Goal: Find specific page/section: Find specific page/section

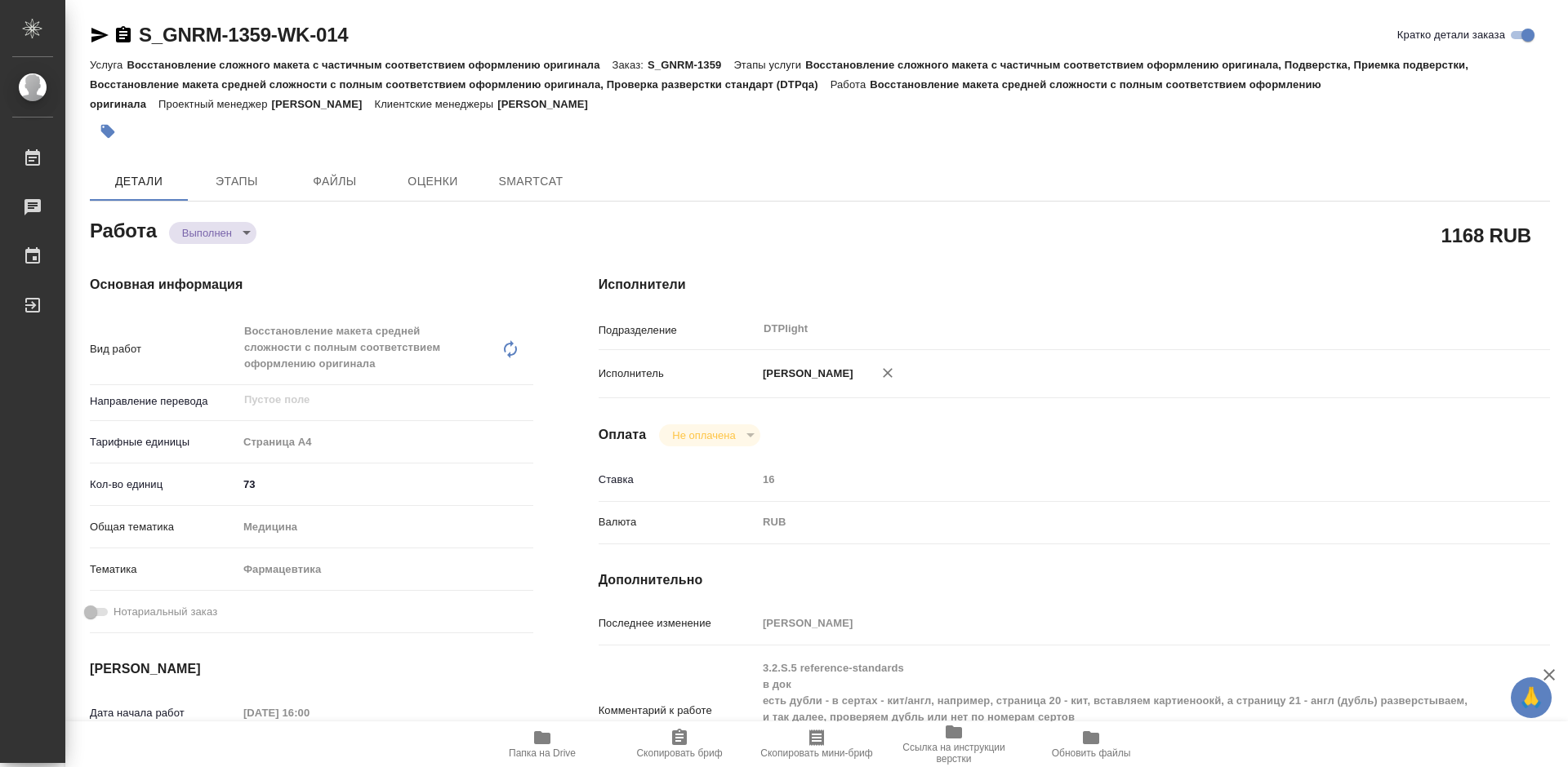
type textarea "x"
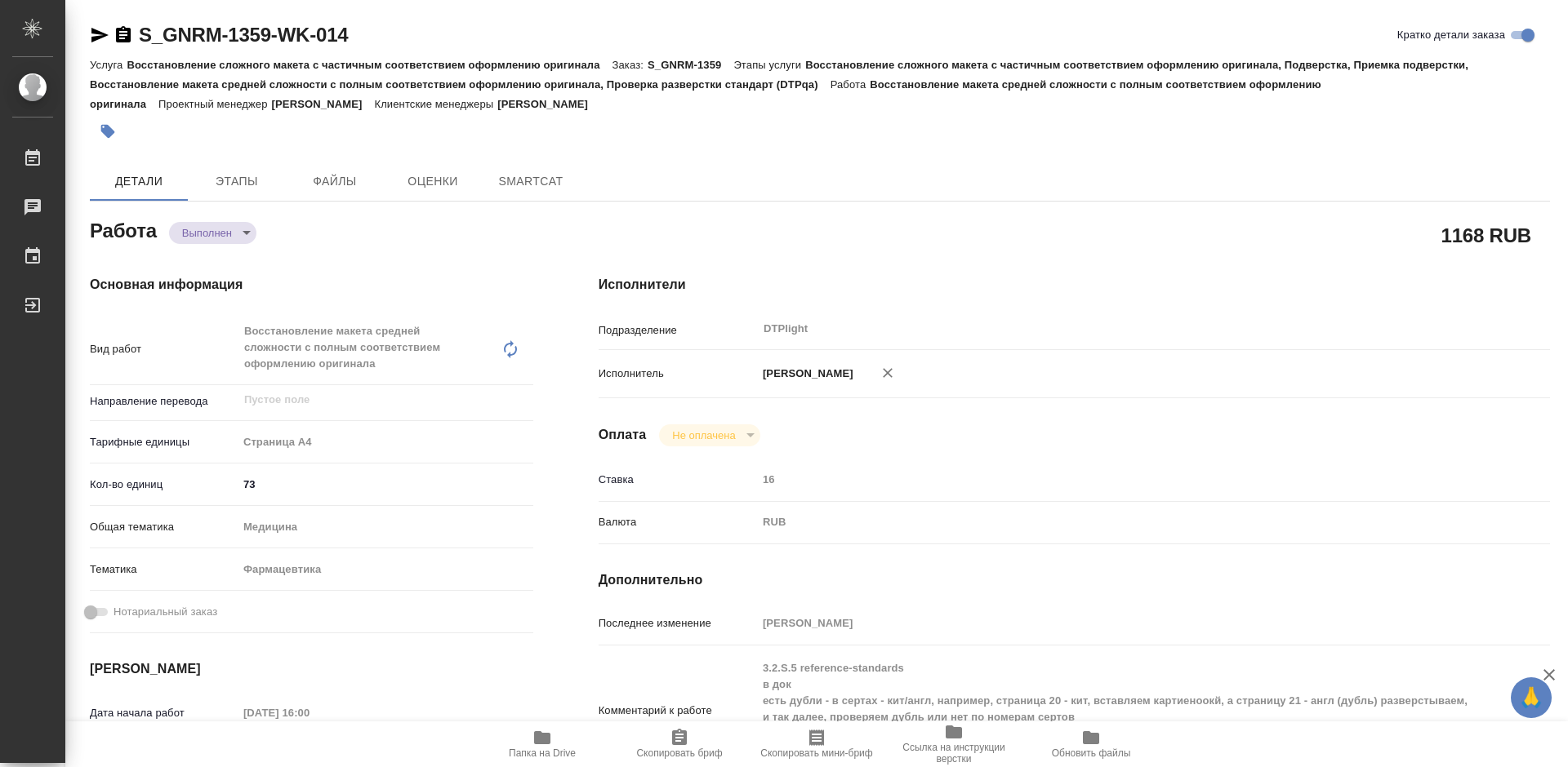
type textarea "x"
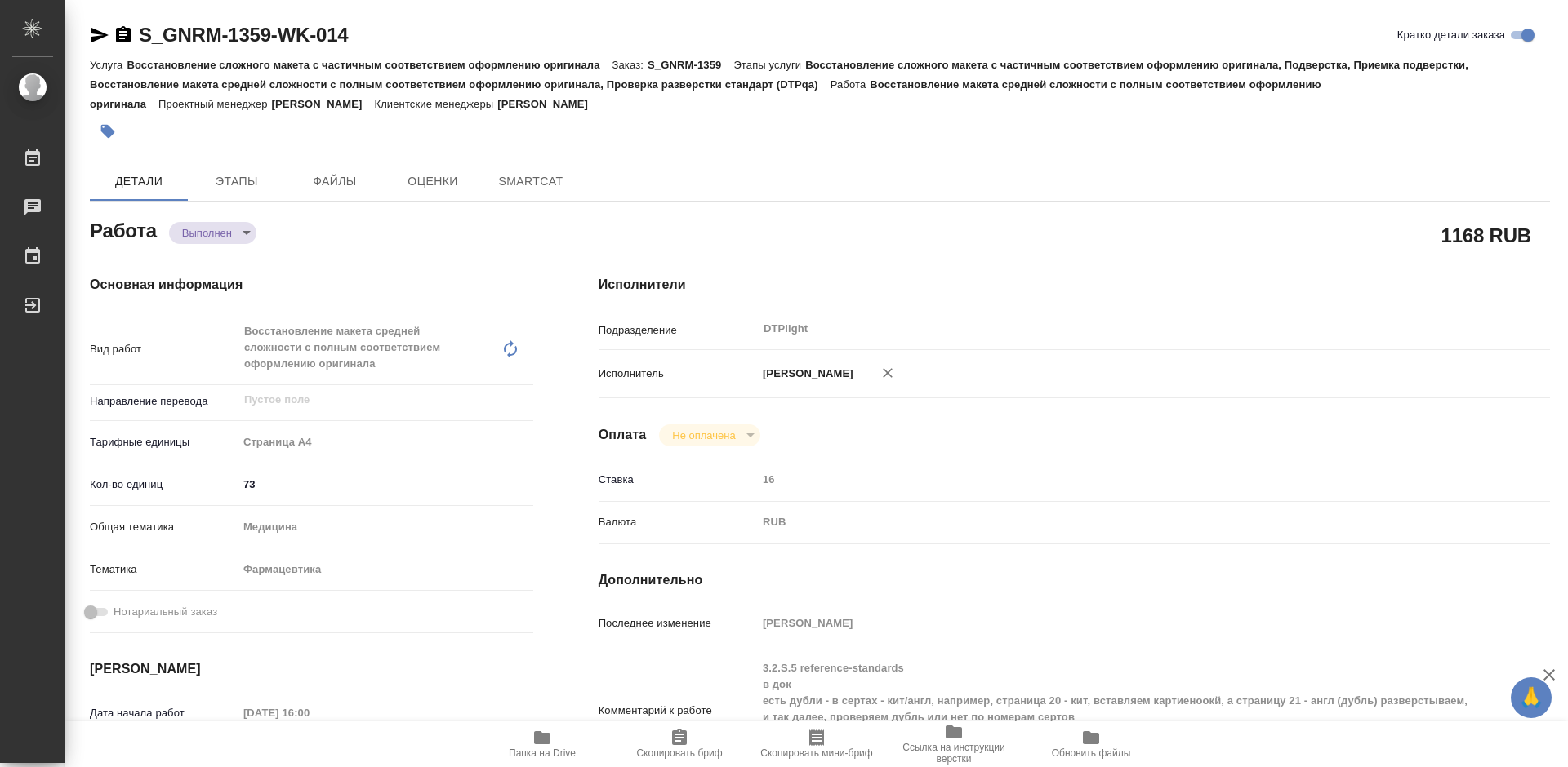
type textarea "x"
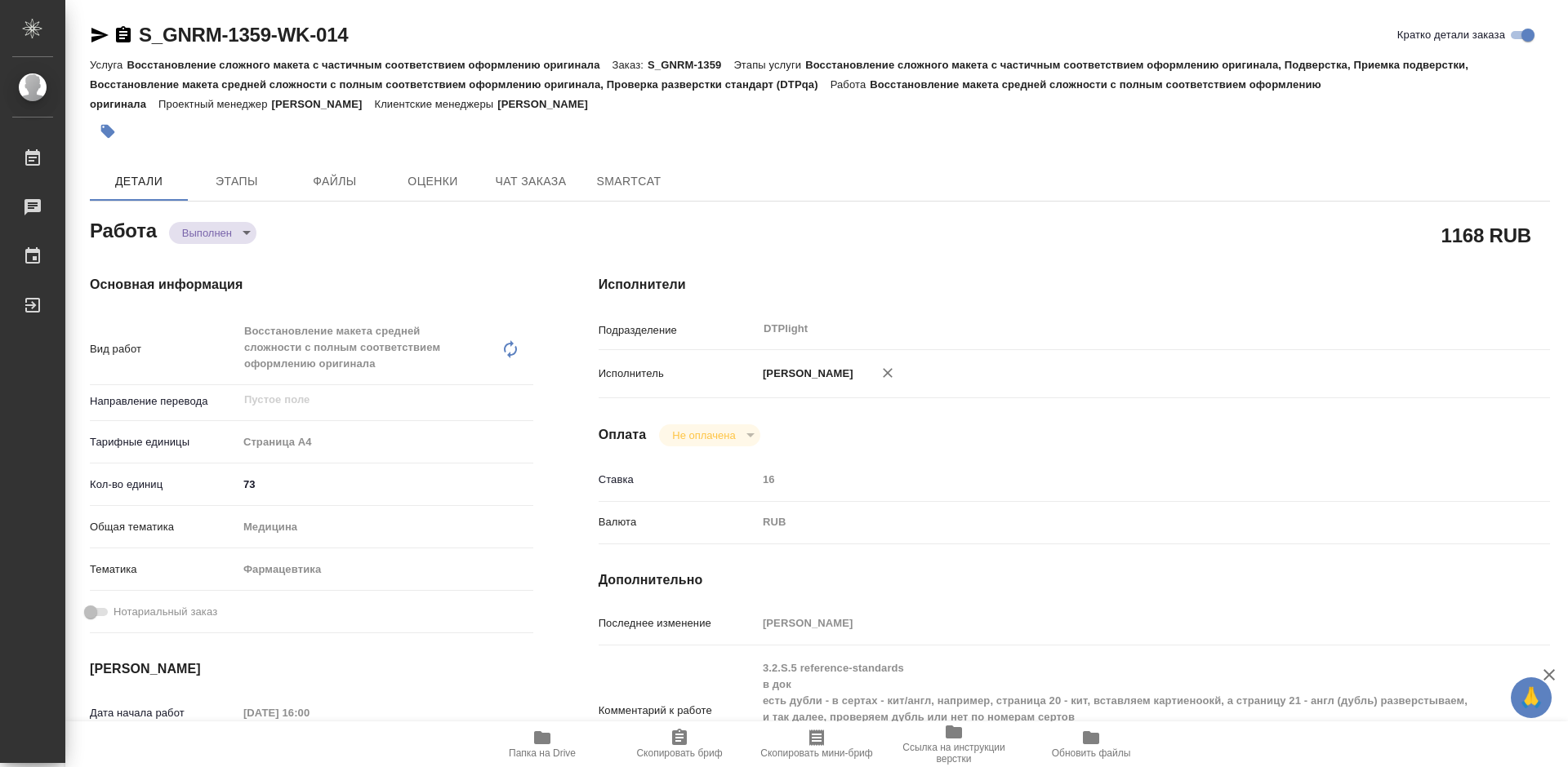
scroll to position [82, 0]
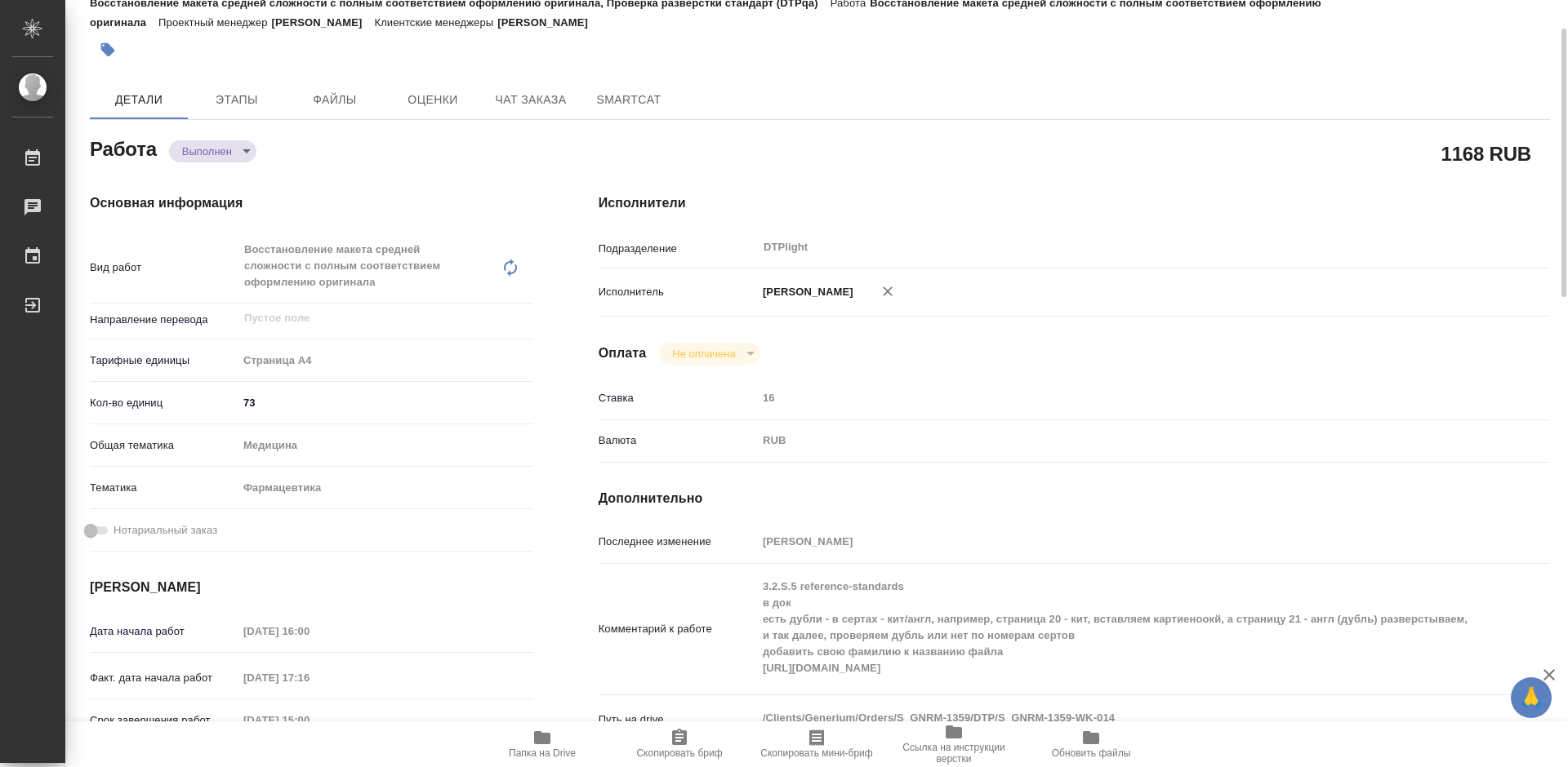
type textarea "x"
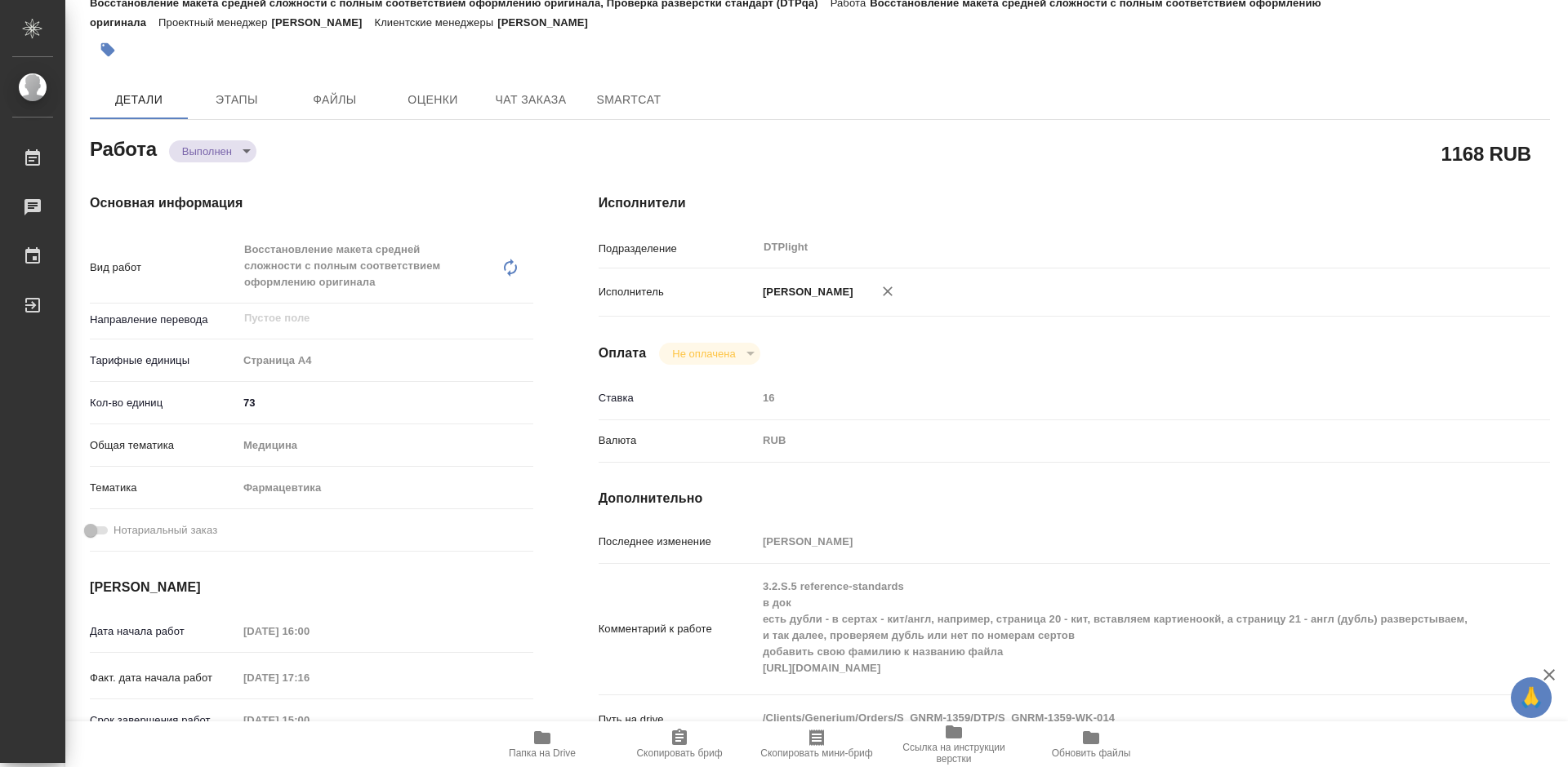
type textarea "x"
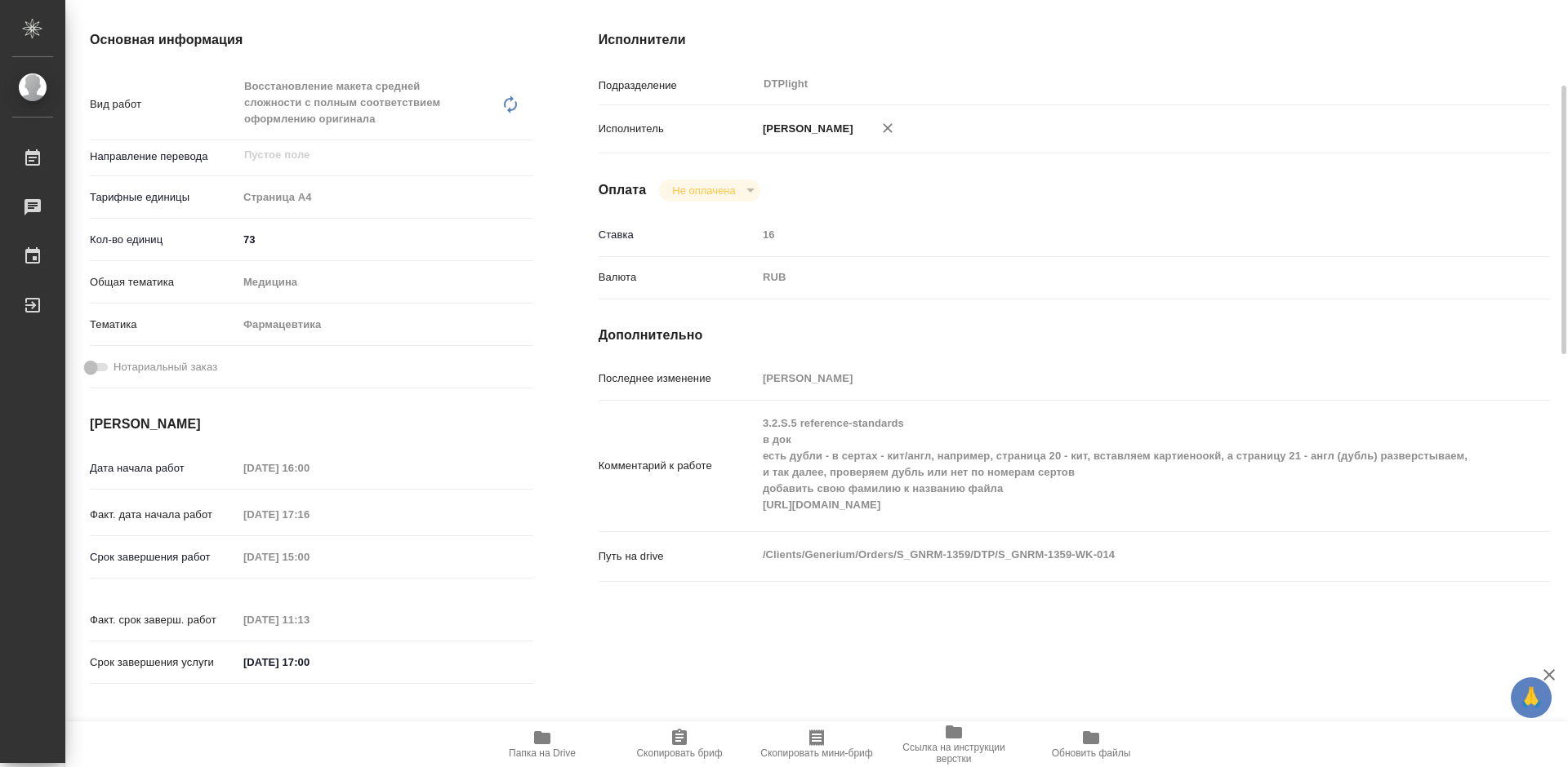
scroll to position [163, 0]
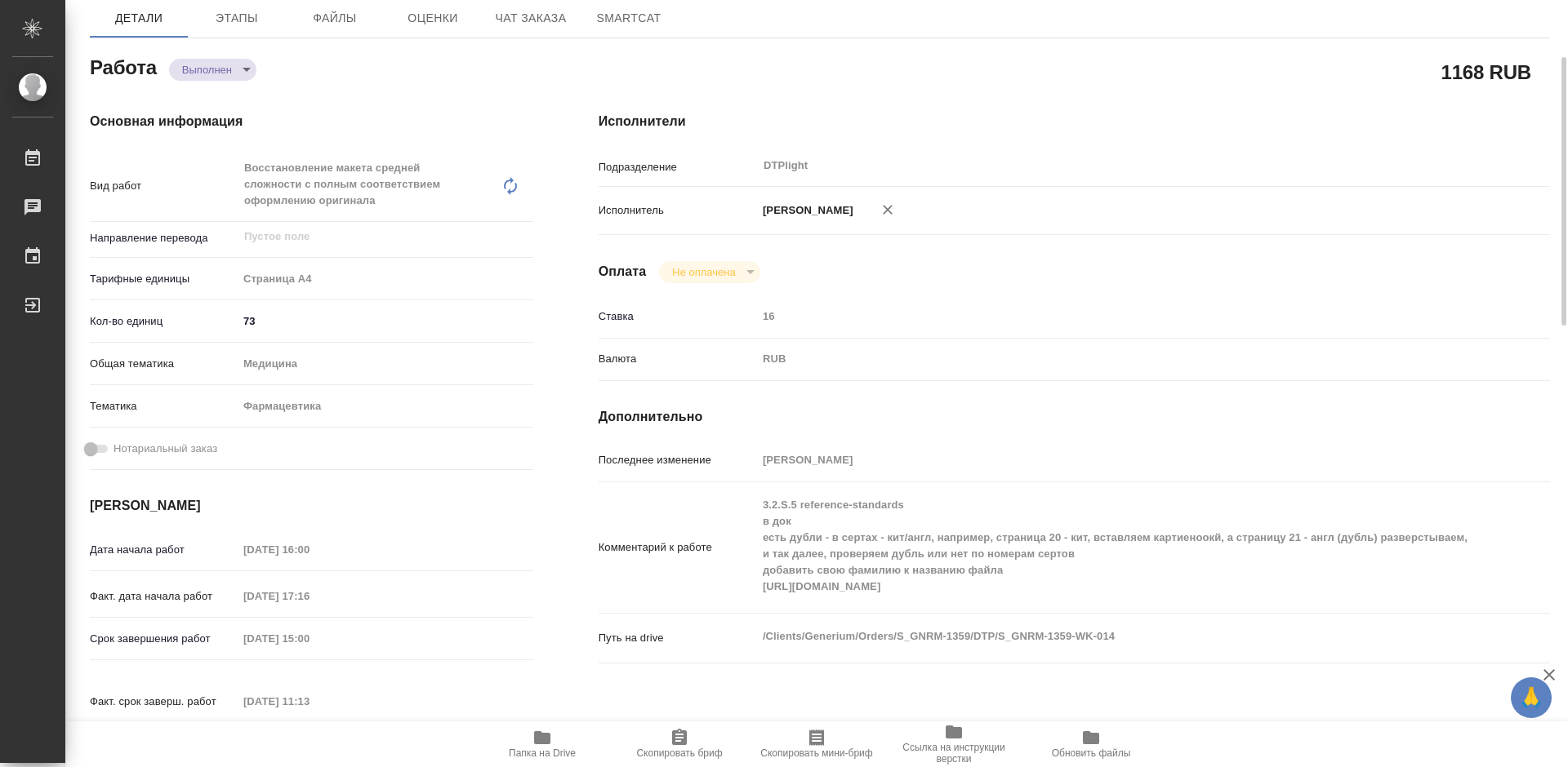
click at [555, 745] on span "Папка на Drive" at bounding box center [542, 743] width 117 height 31
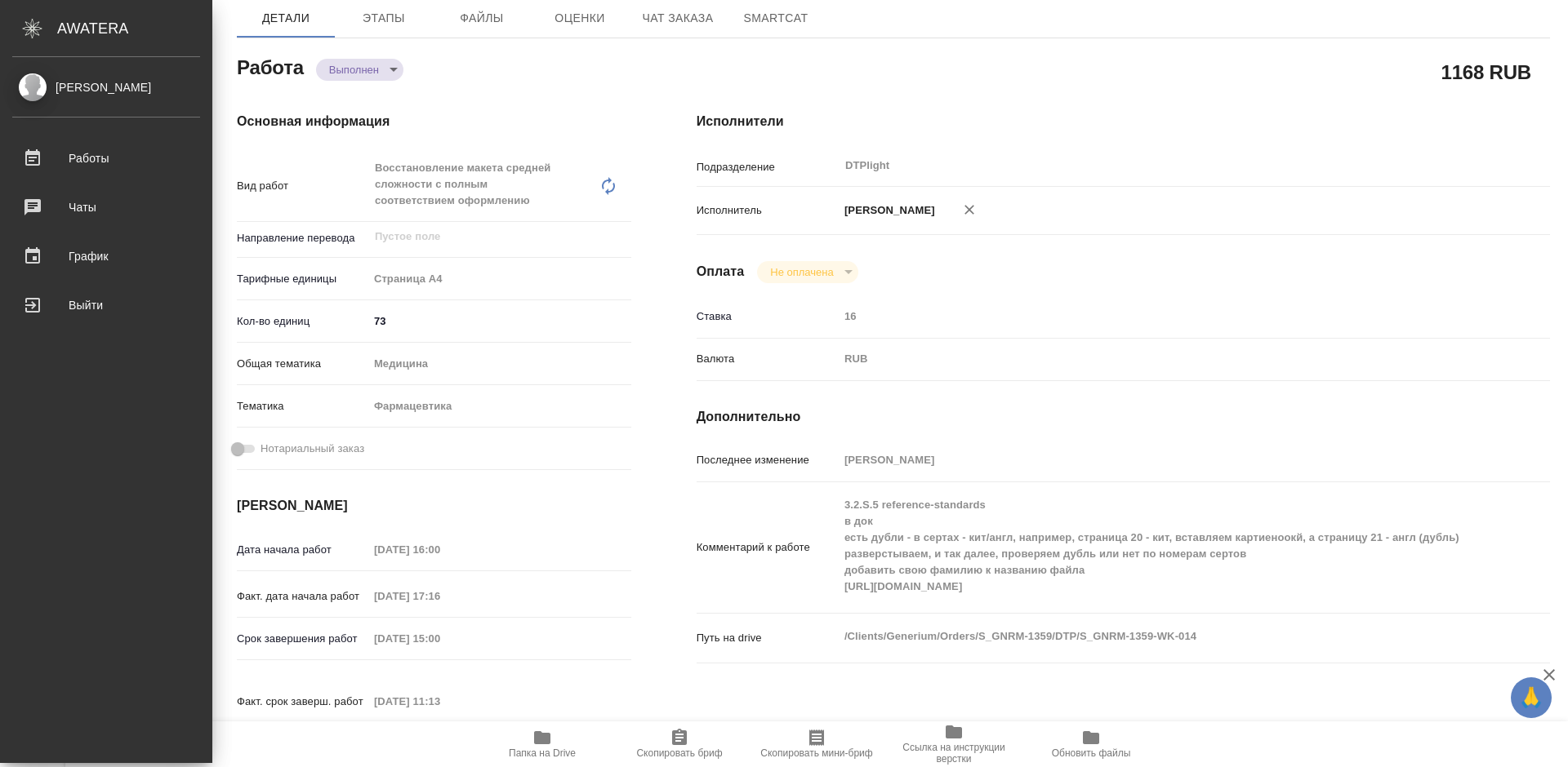
type textarea "x"
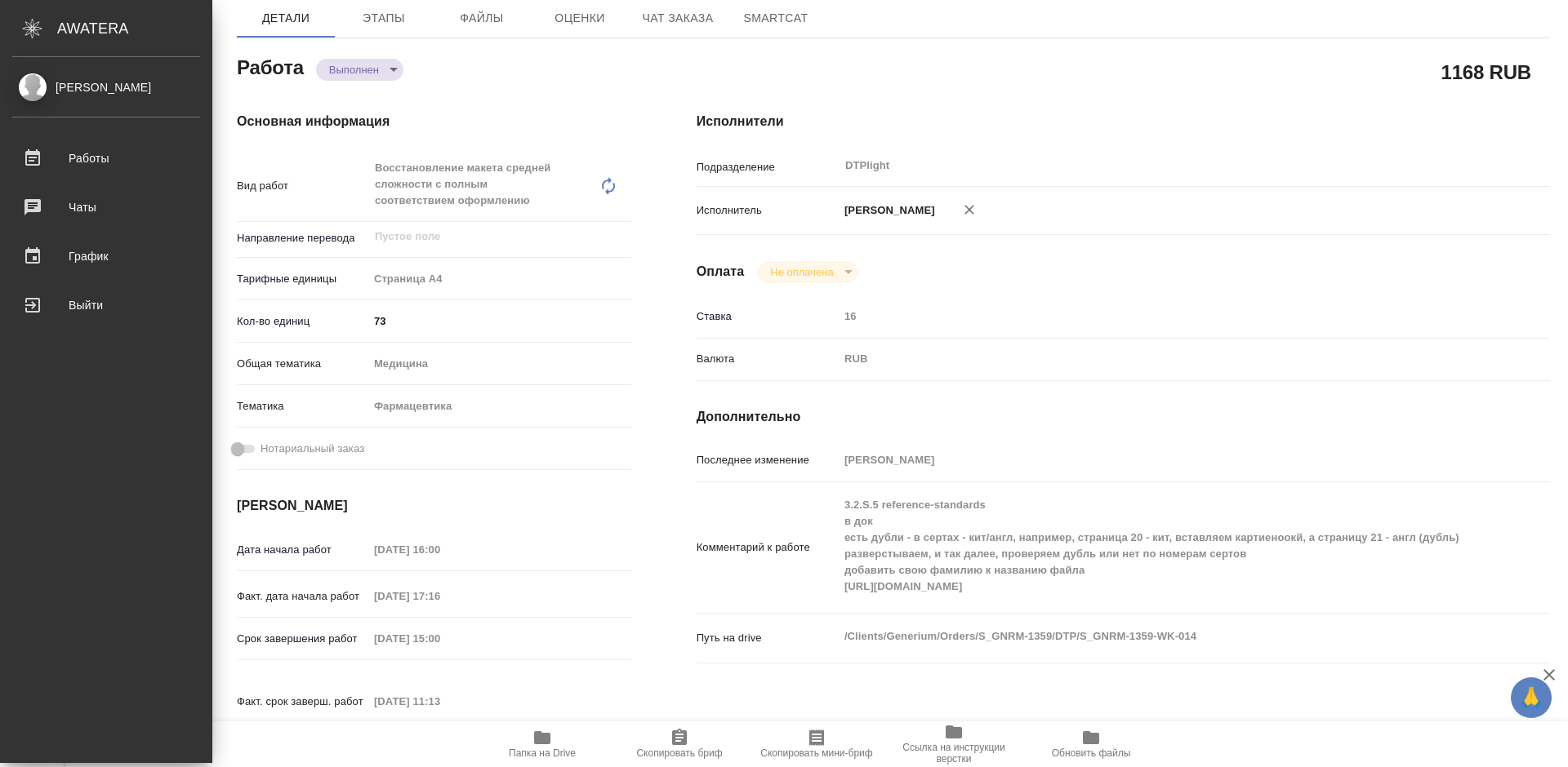
type textarea "x"
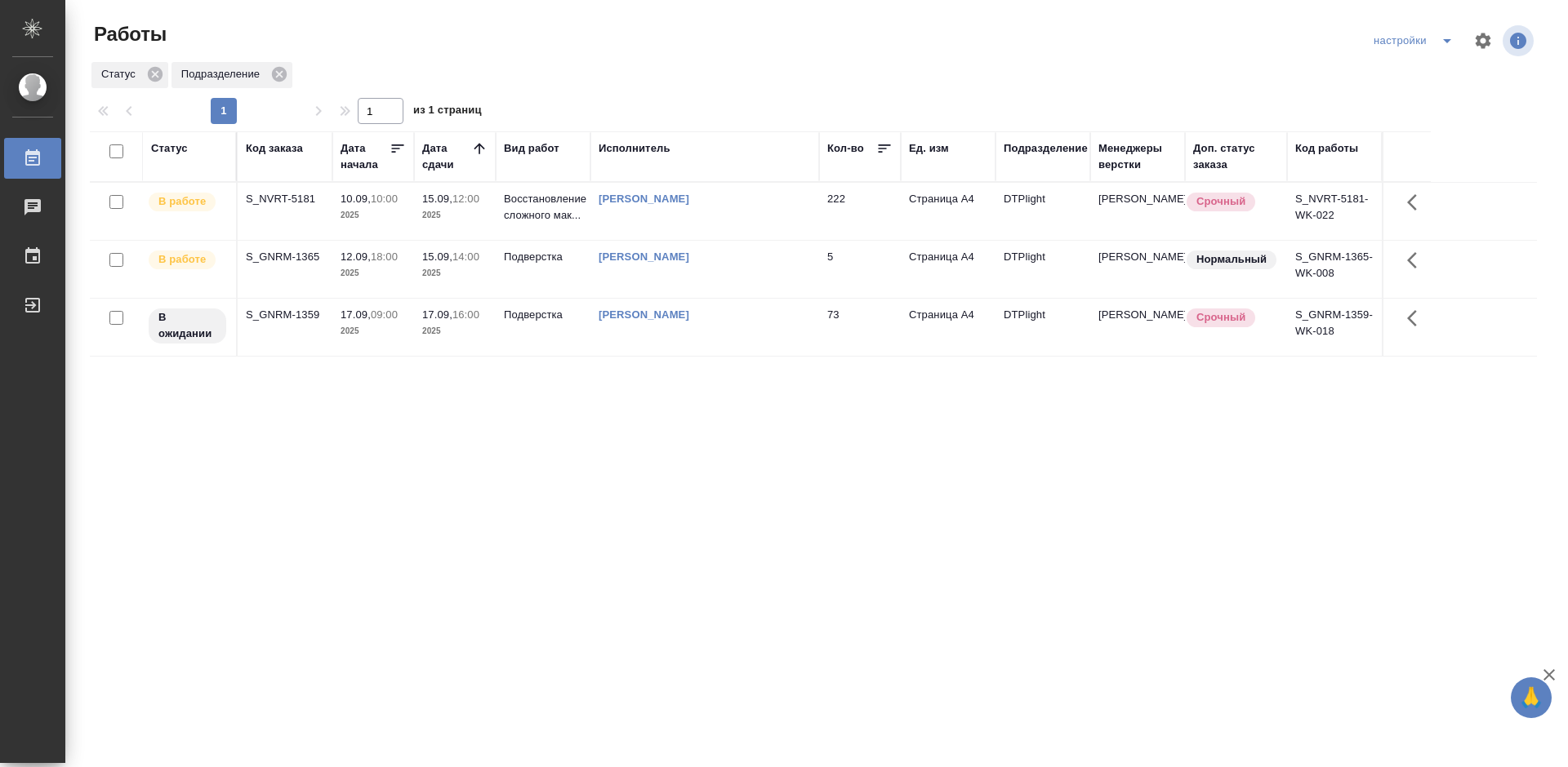
click at [287, 197] on div "S_NVRT-5181" at bounding box center [285, 199] width 78 height 17
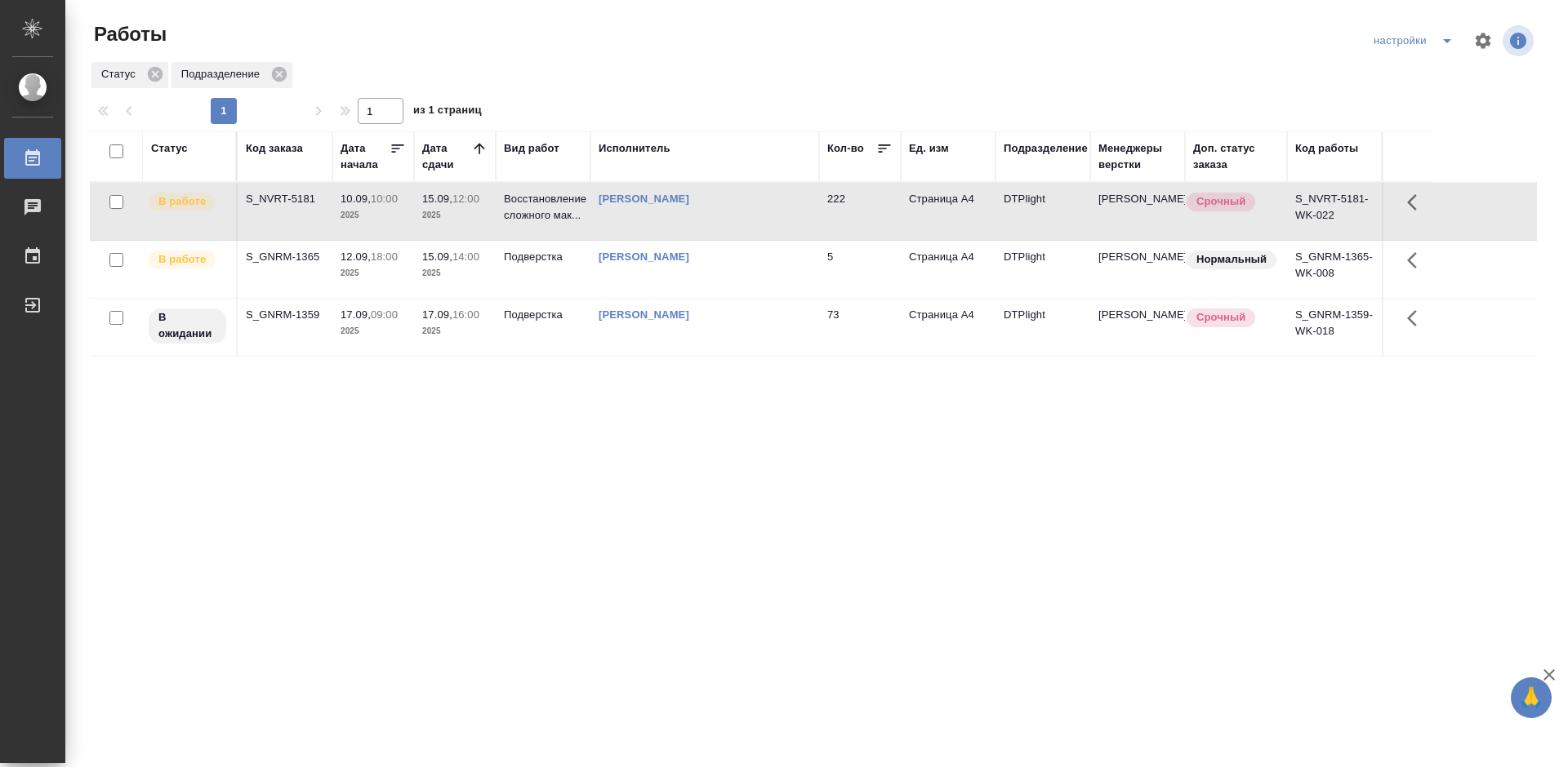
click at [278, 258] on div "S_GNRM-1365" at bounding box center [285, 257] width 78 height 17
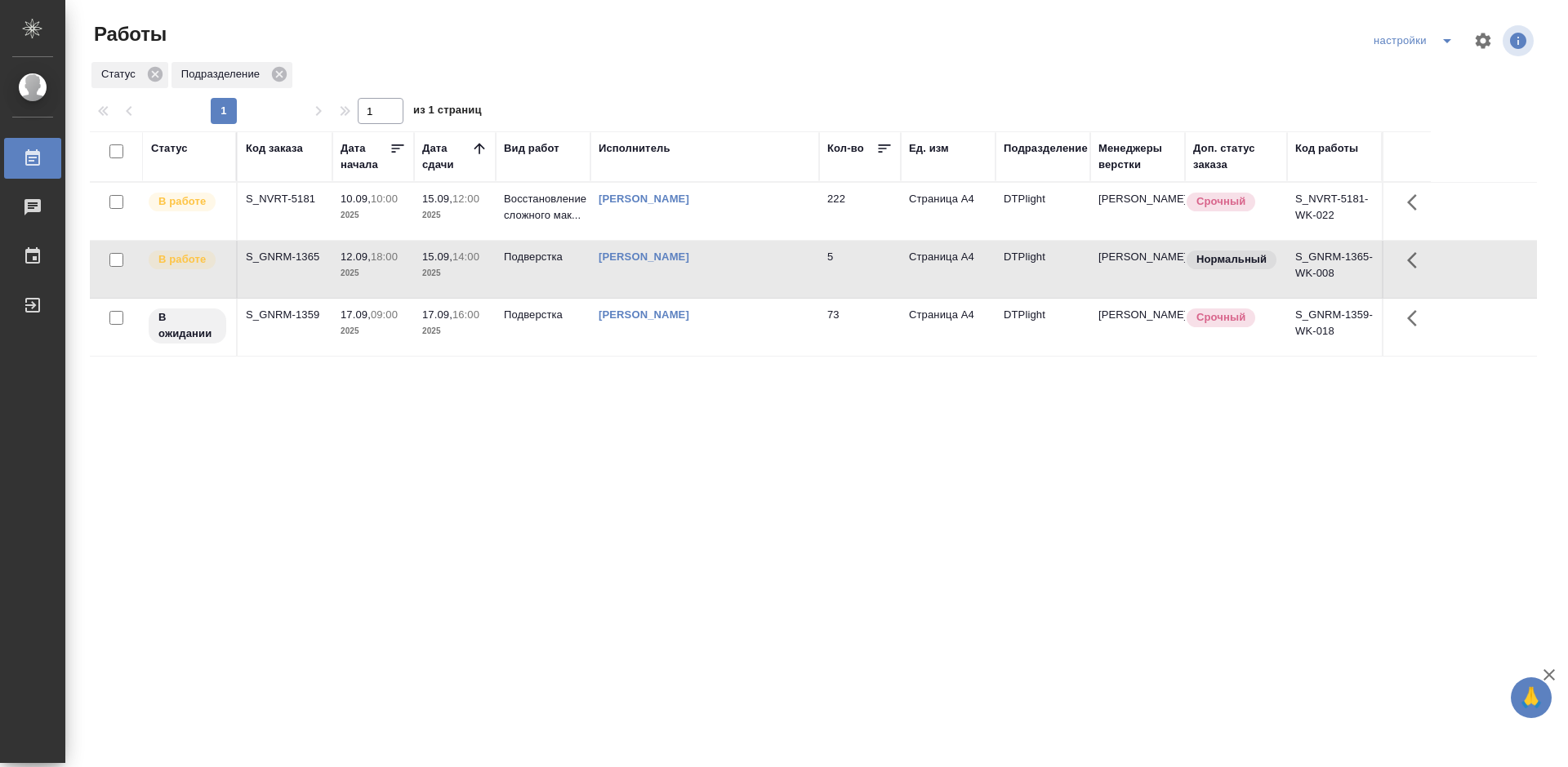
click at [278, 258] on div "S_GNRM-1365" at bounding box center [285, 257] width 78 height 17
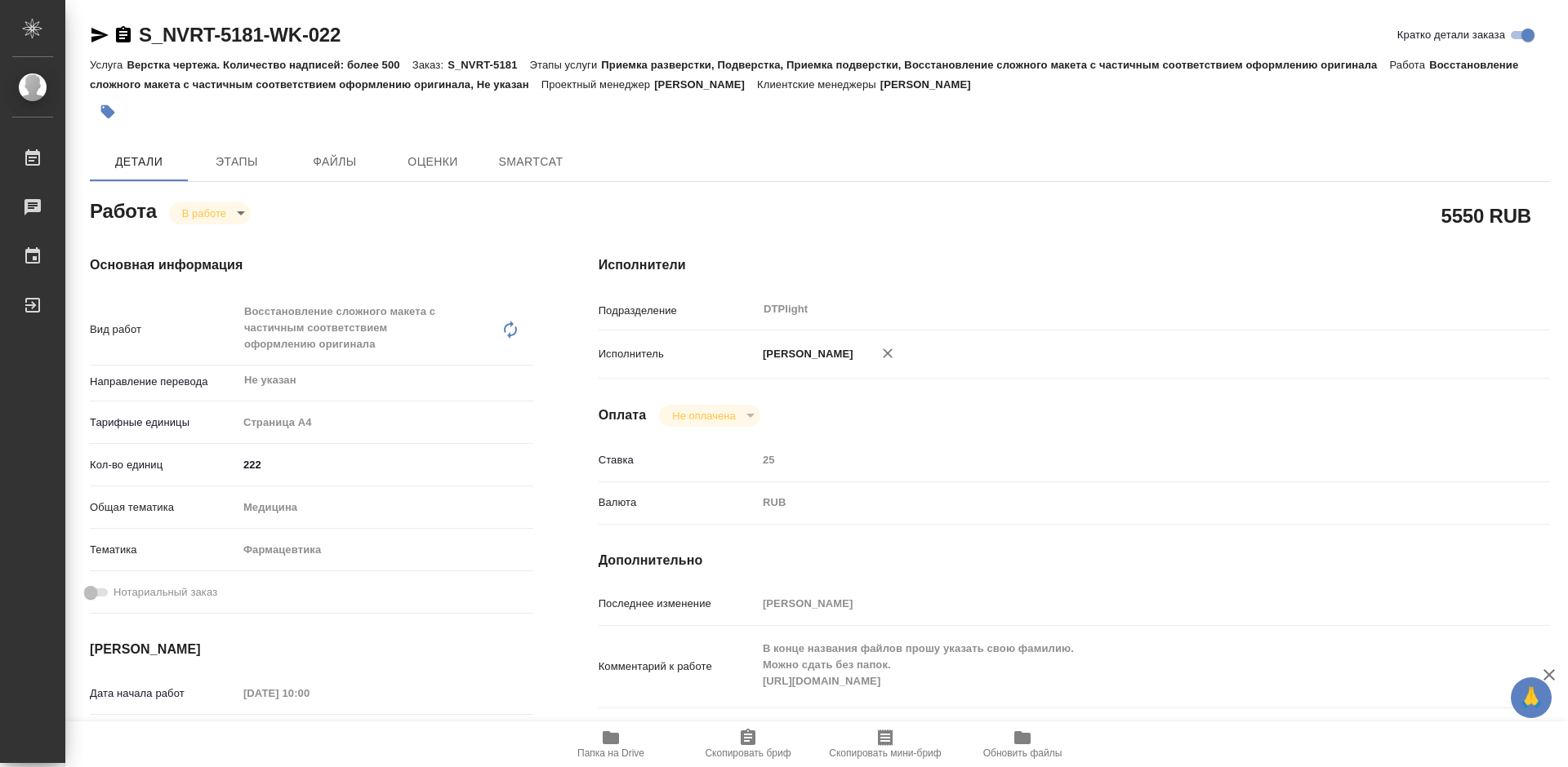
type textarea "x"
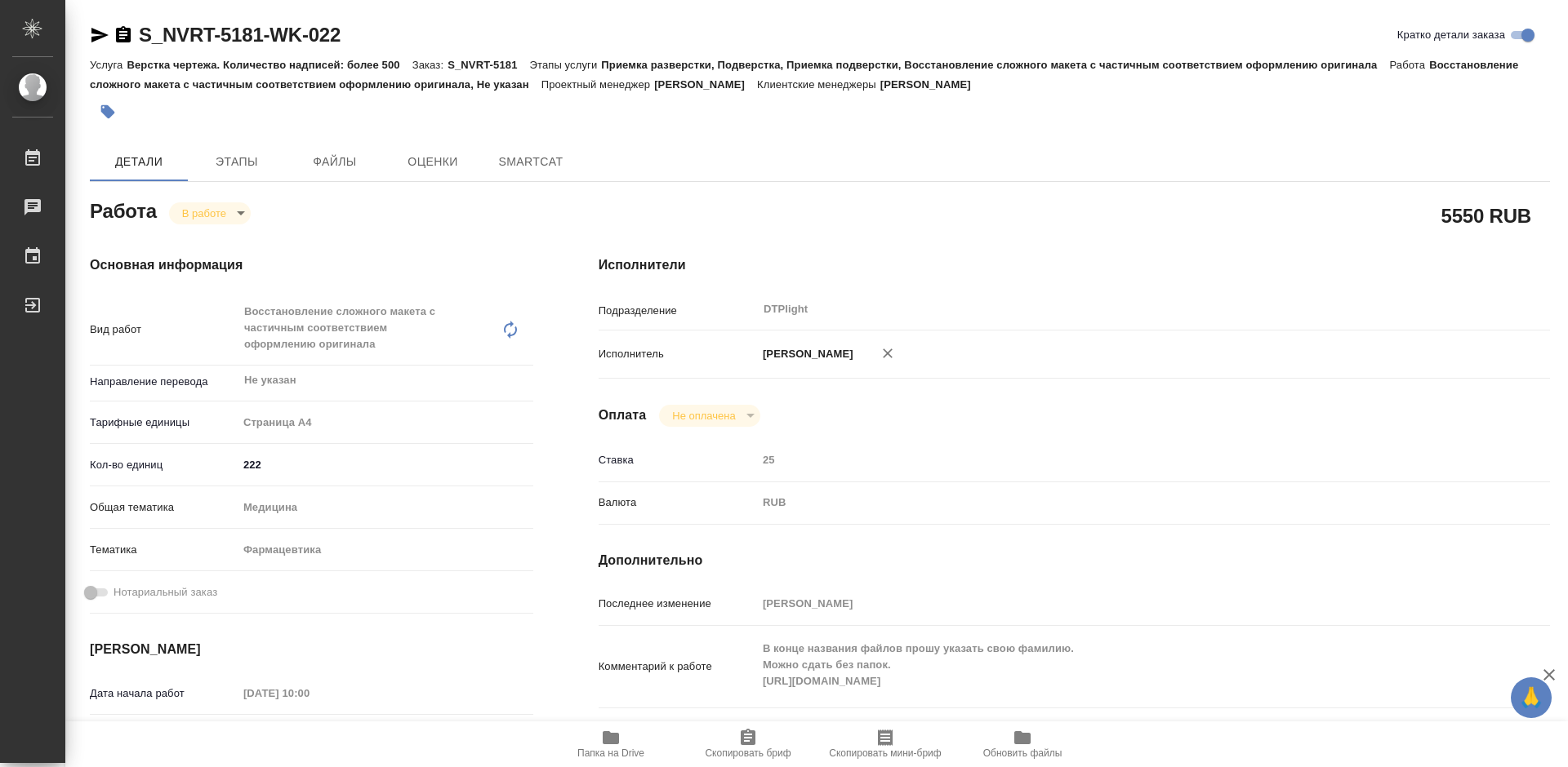
type textarea "x"
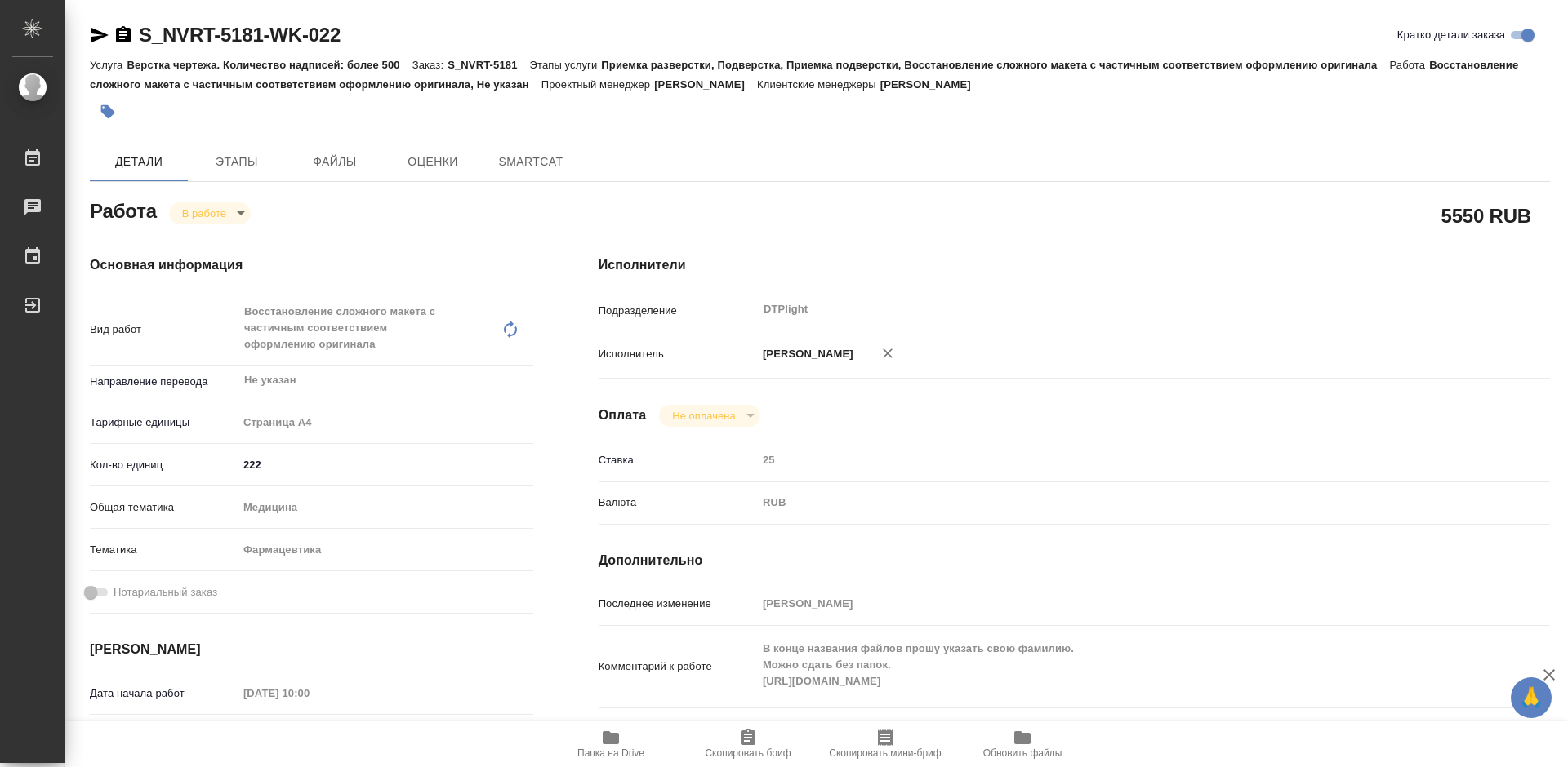
type textarea "x"
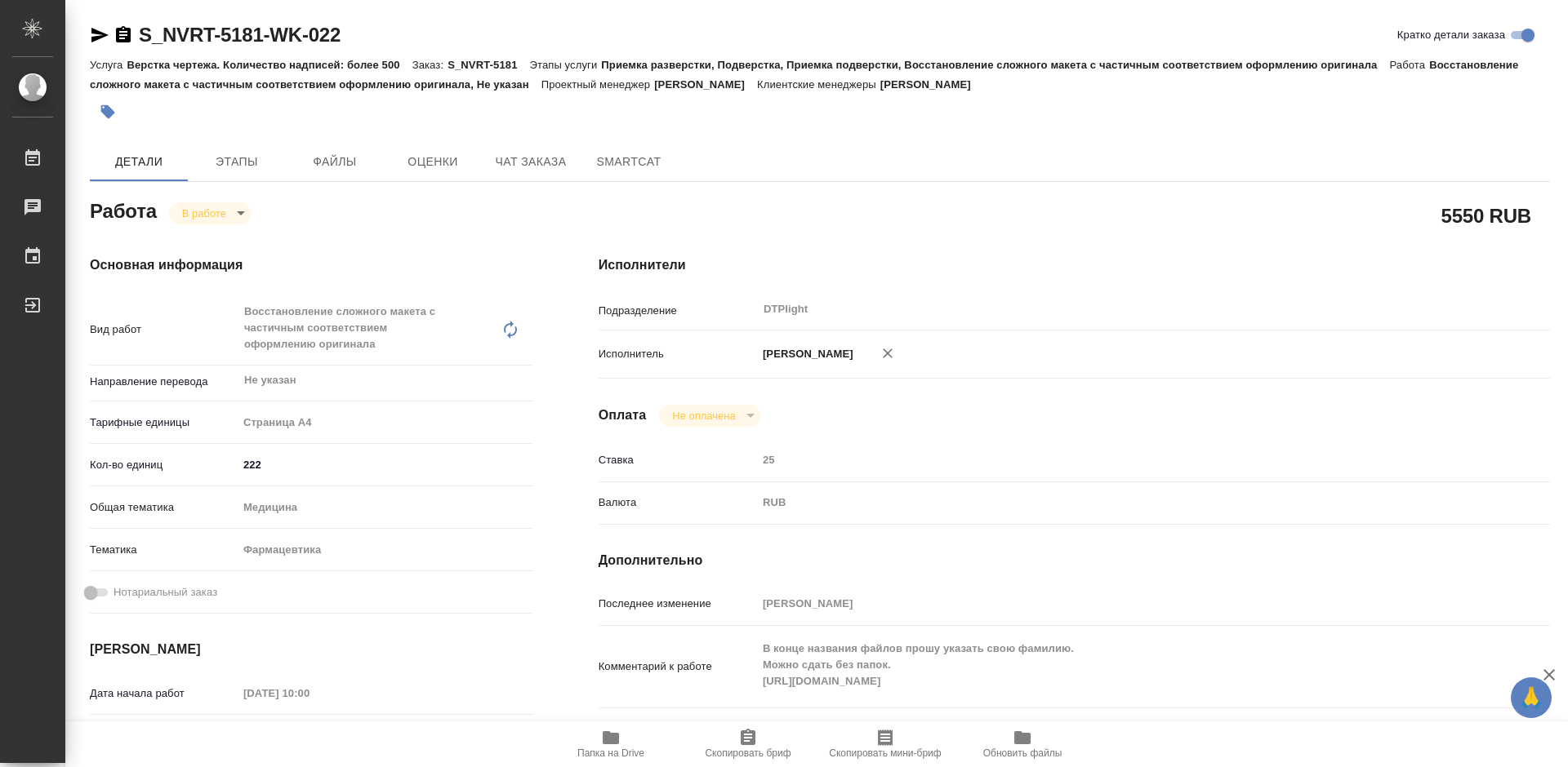
type textarea "x"
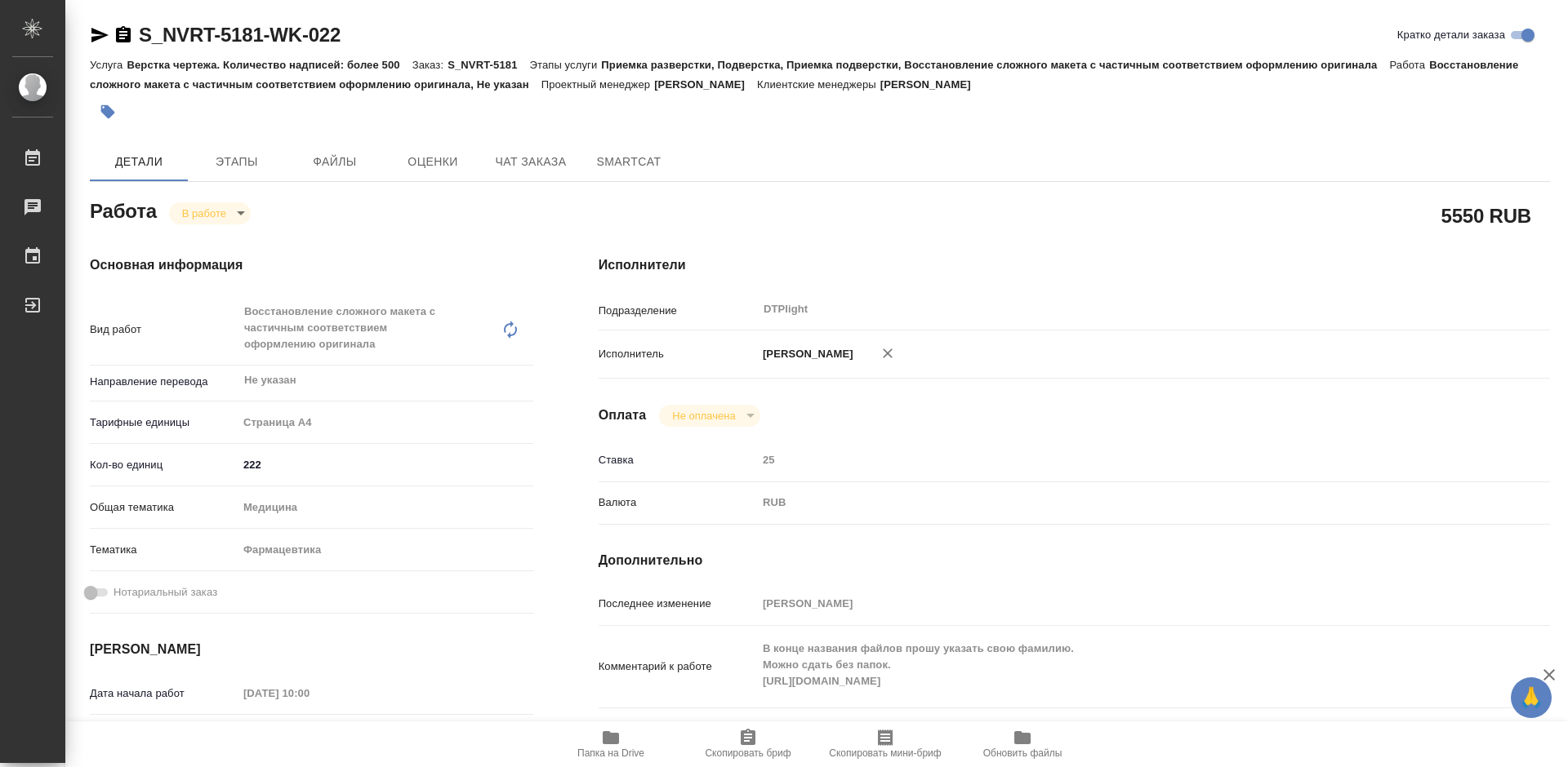
type textarea "x"
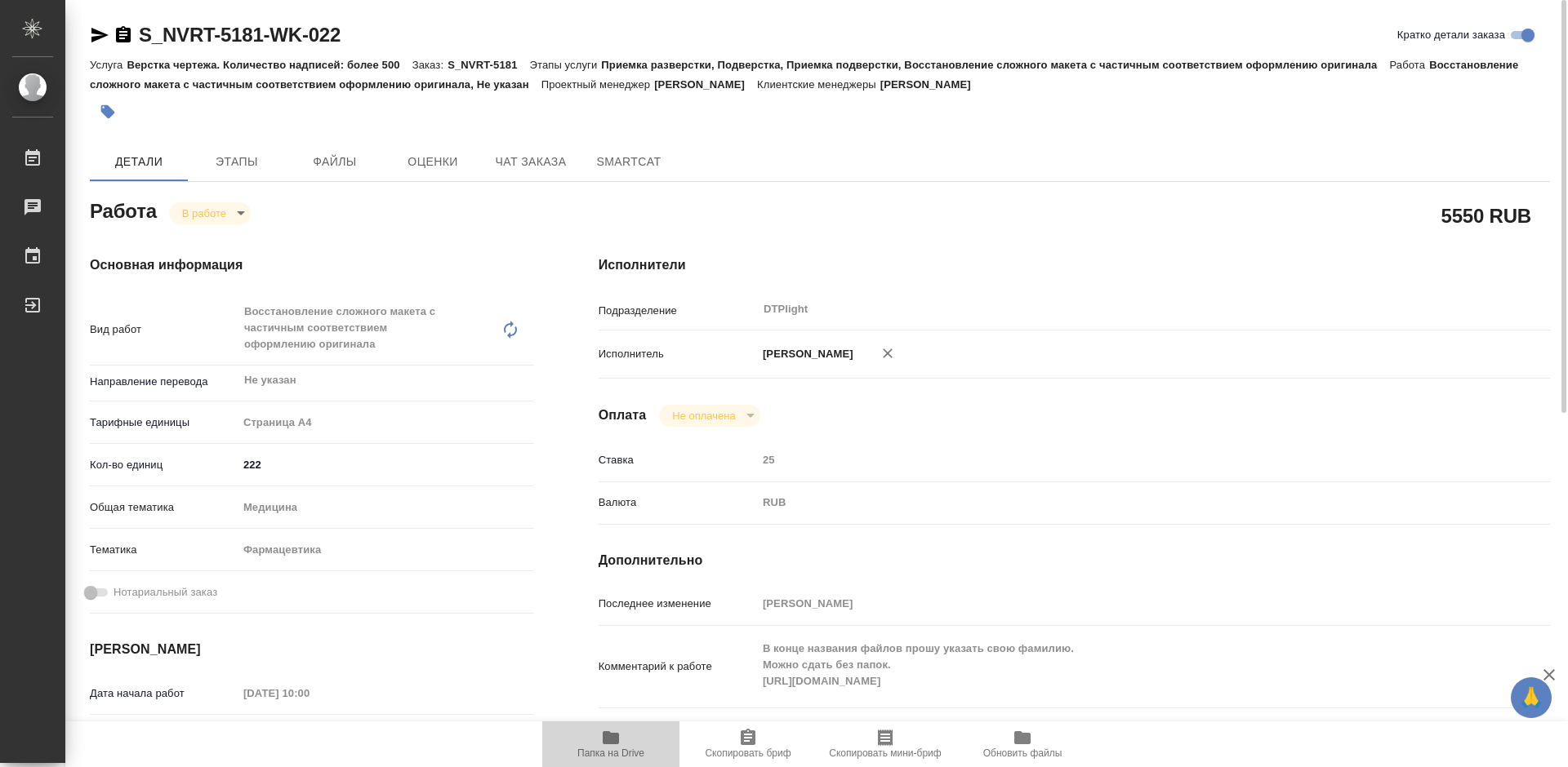
click at [616, 730] on icon "button" at bounding box center [611, 738] width 20 height 20
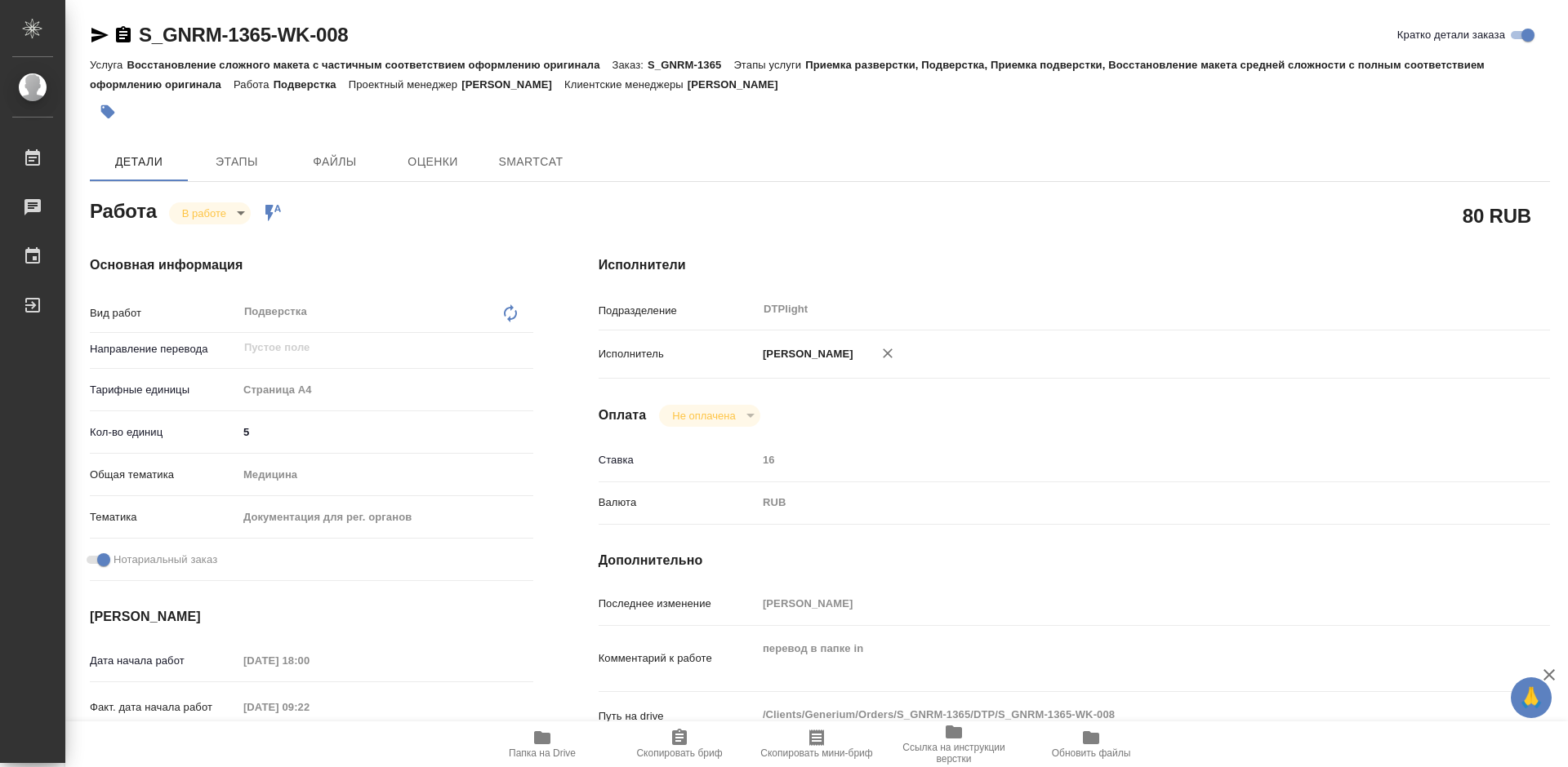
type textarea "x"
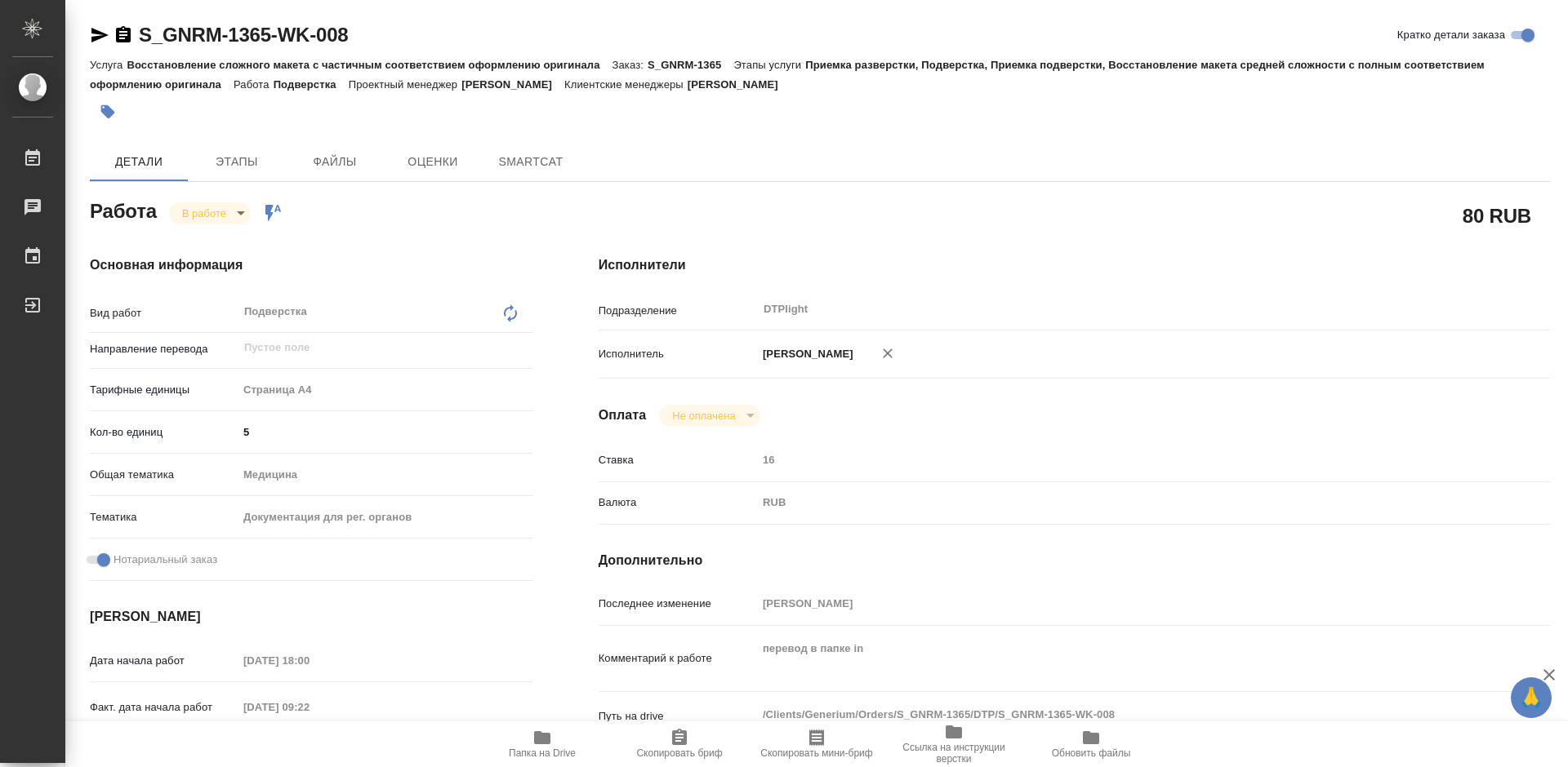
type textarea "x"
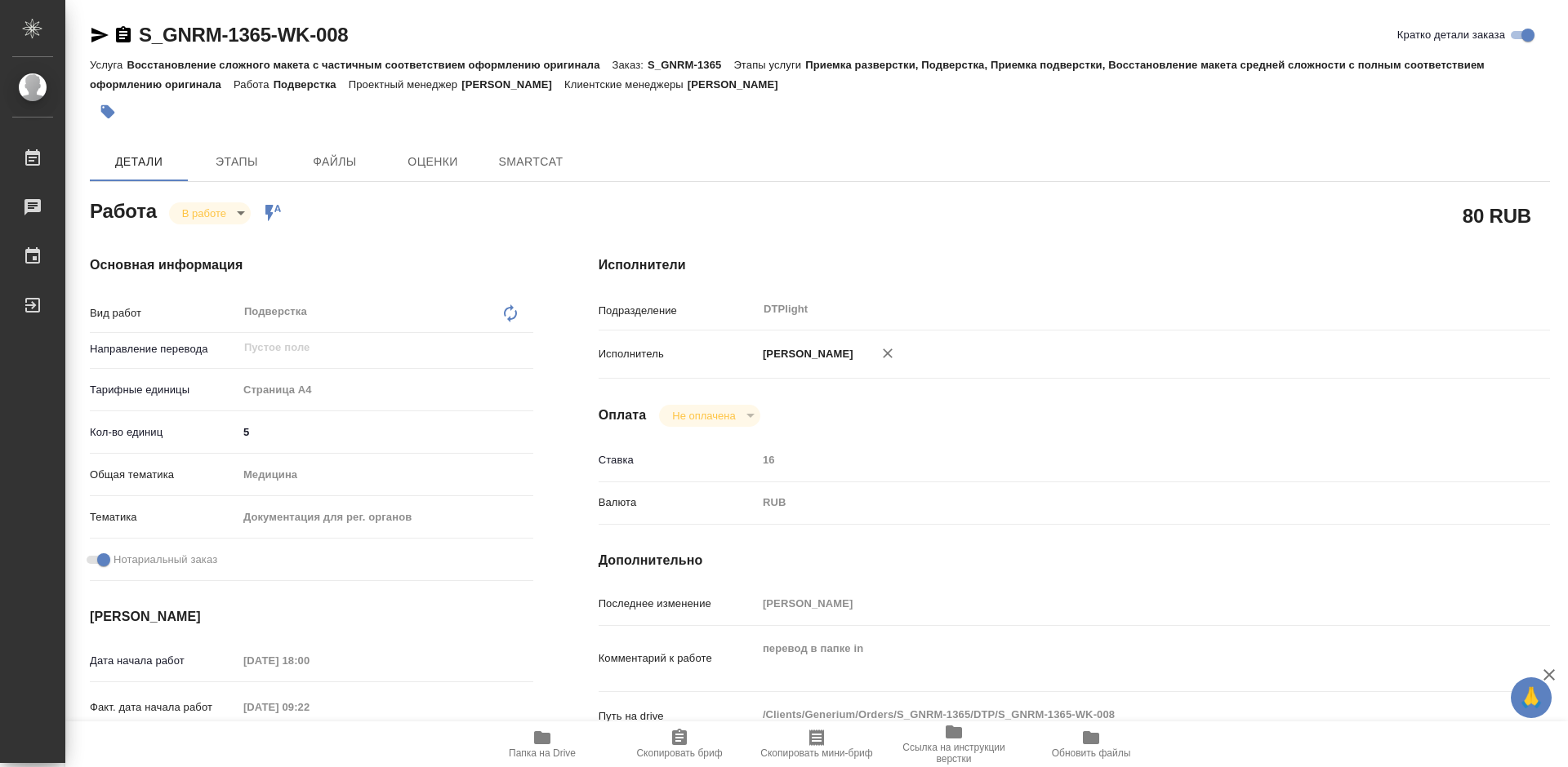
type textarea "x"
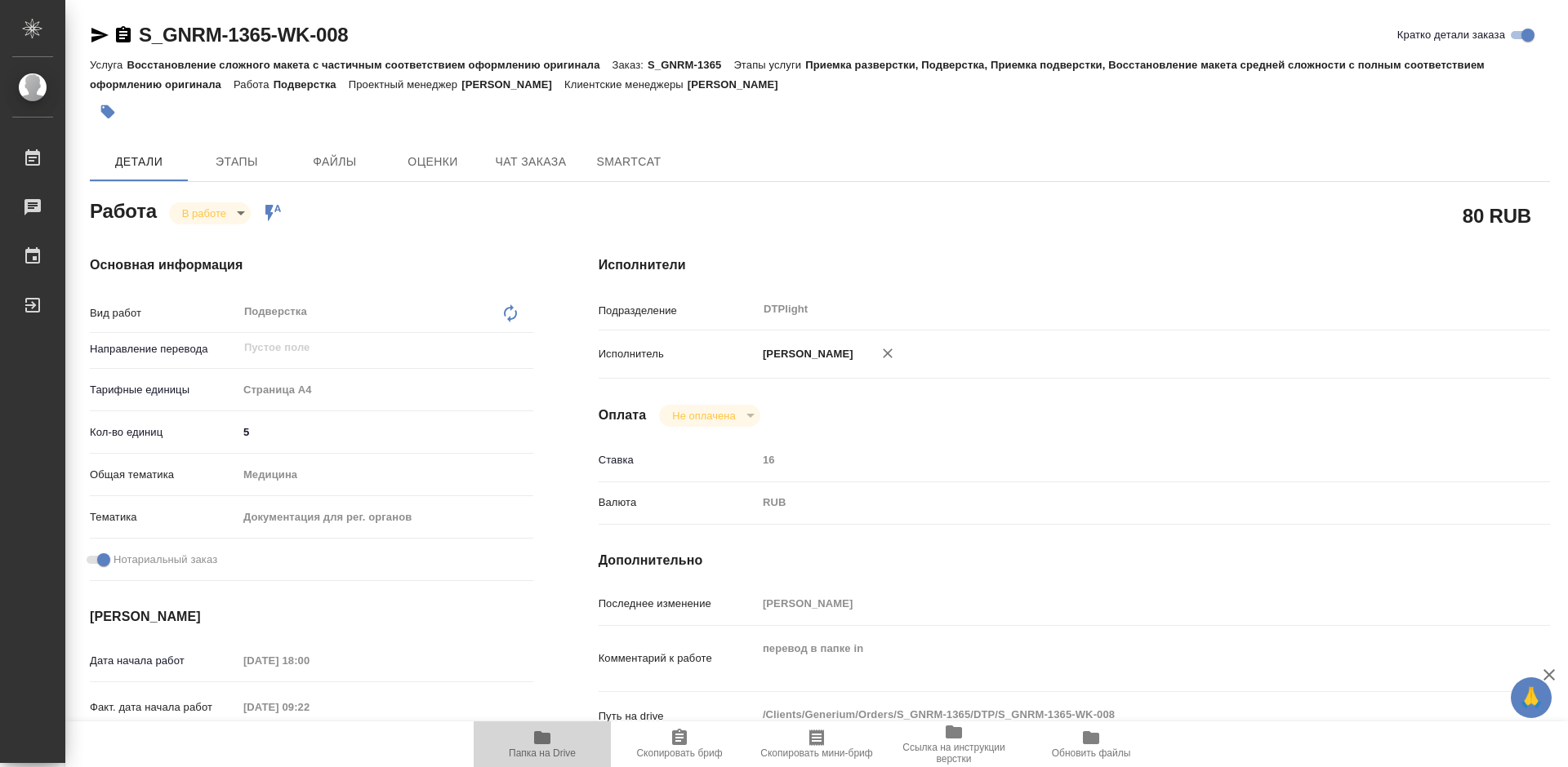
click at [540, 749] on span "Папка на Drive" at bounding box center [542, 754] width 67 height 12
type textarea "x"
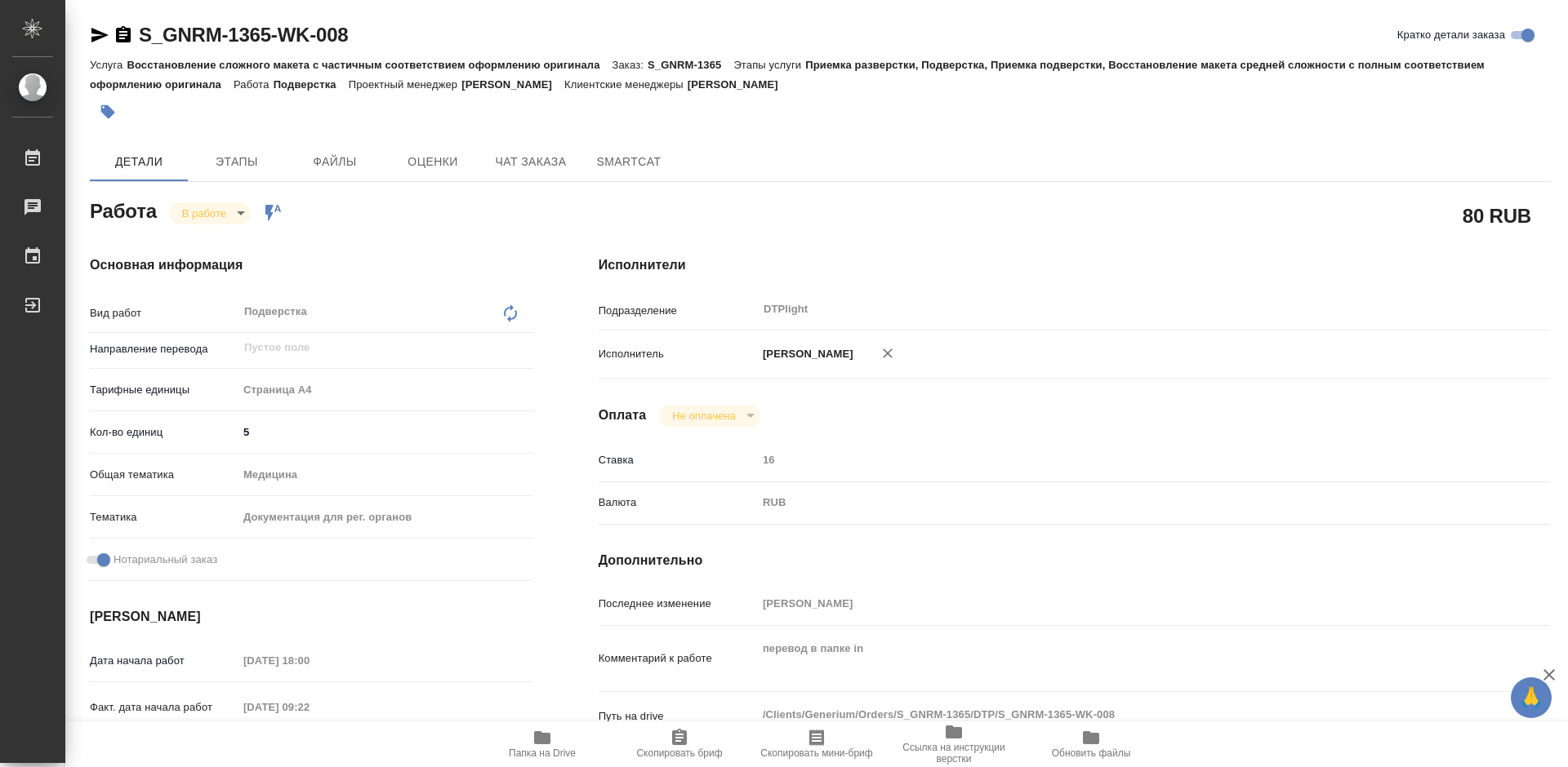
type textarea "x"
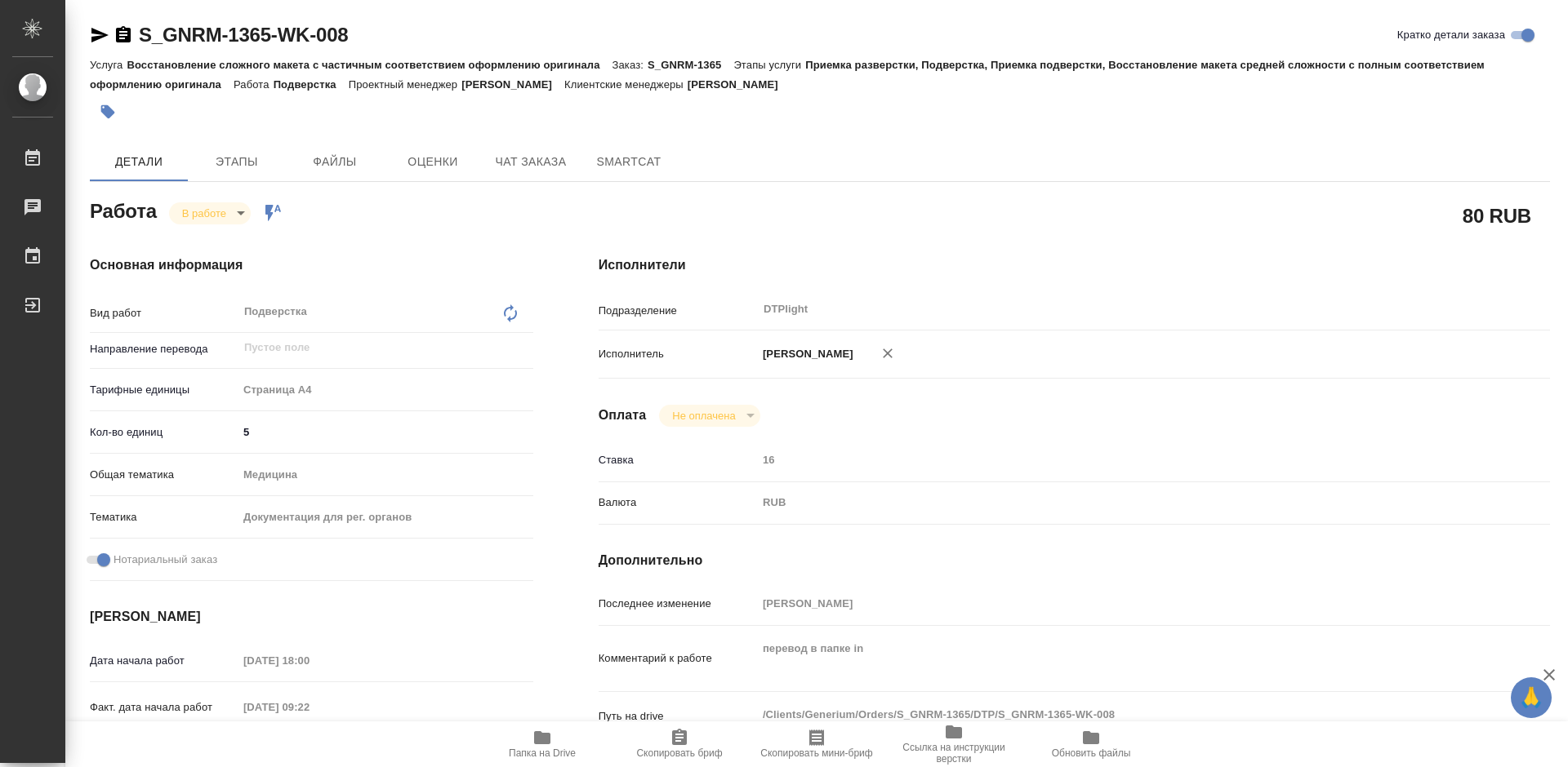
type textarea "x"
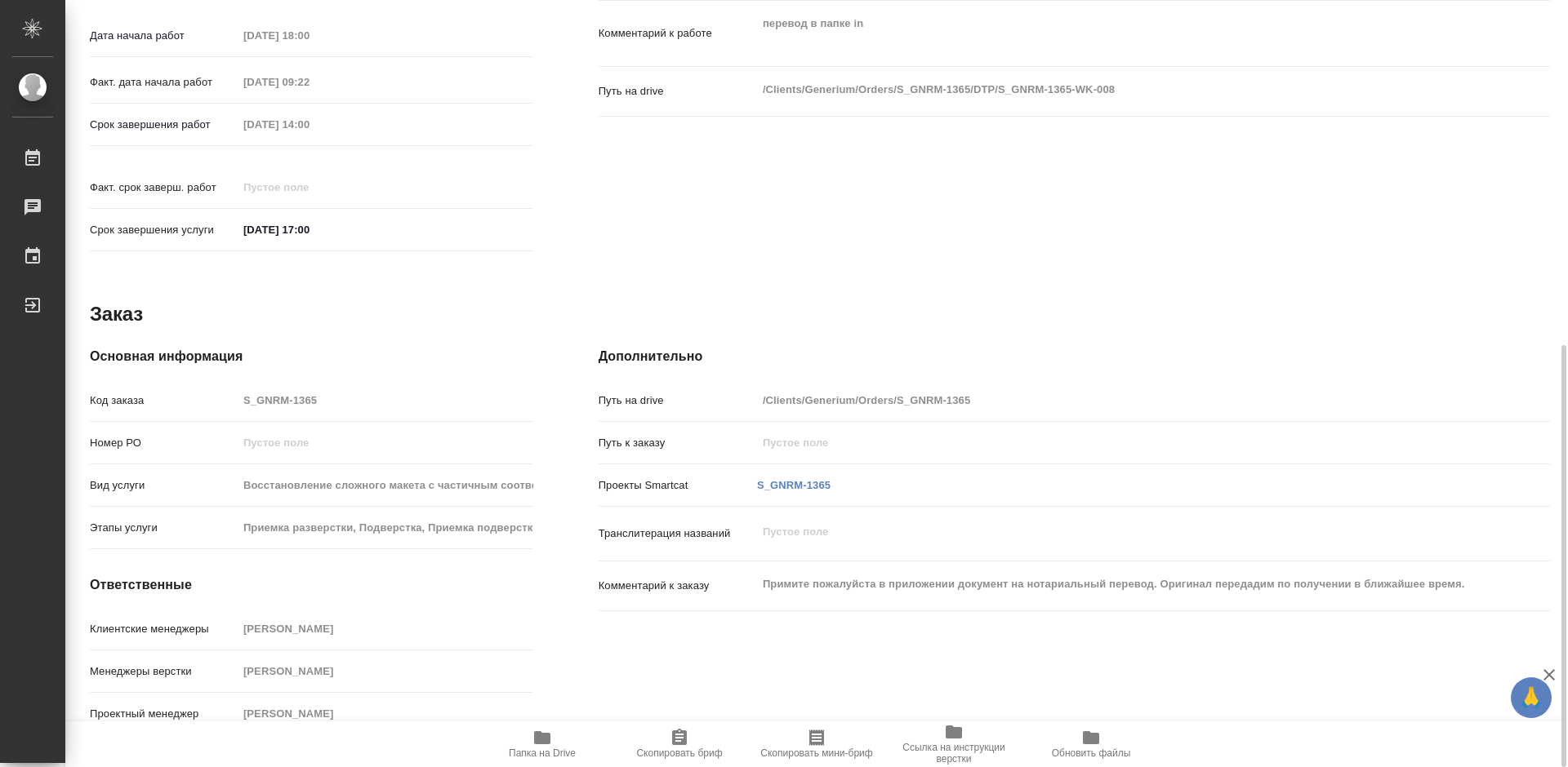
scroll to position [136, 0]
